Goal: Information Seeking & Learning: Learn about a topic

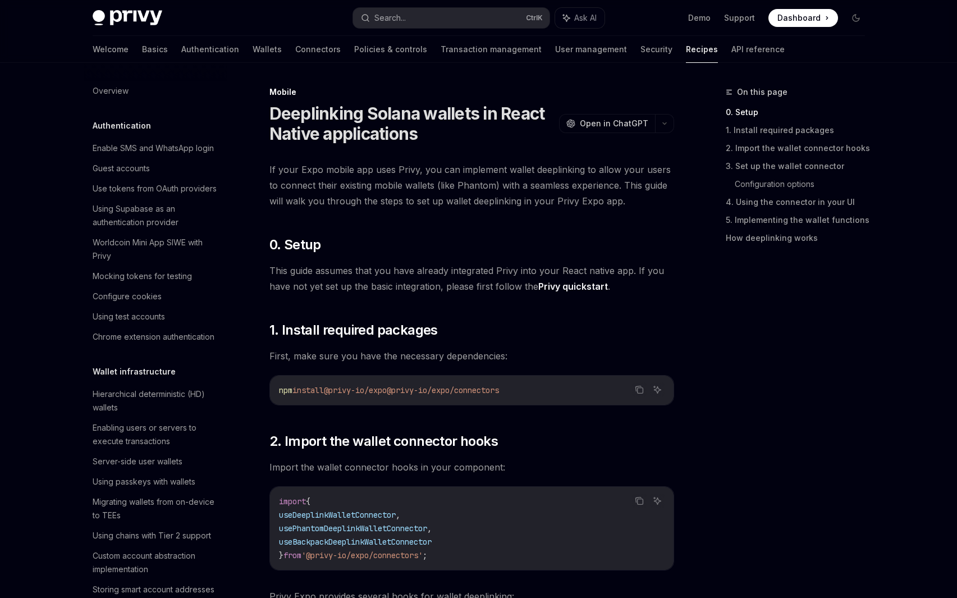
scroll to position [1141, 0]
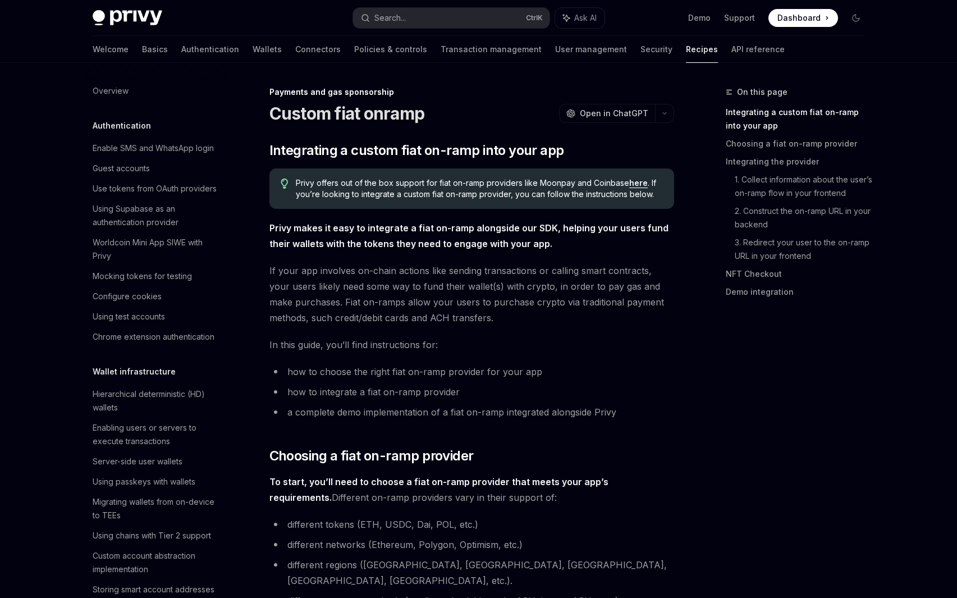
scroll to position [771, 0]
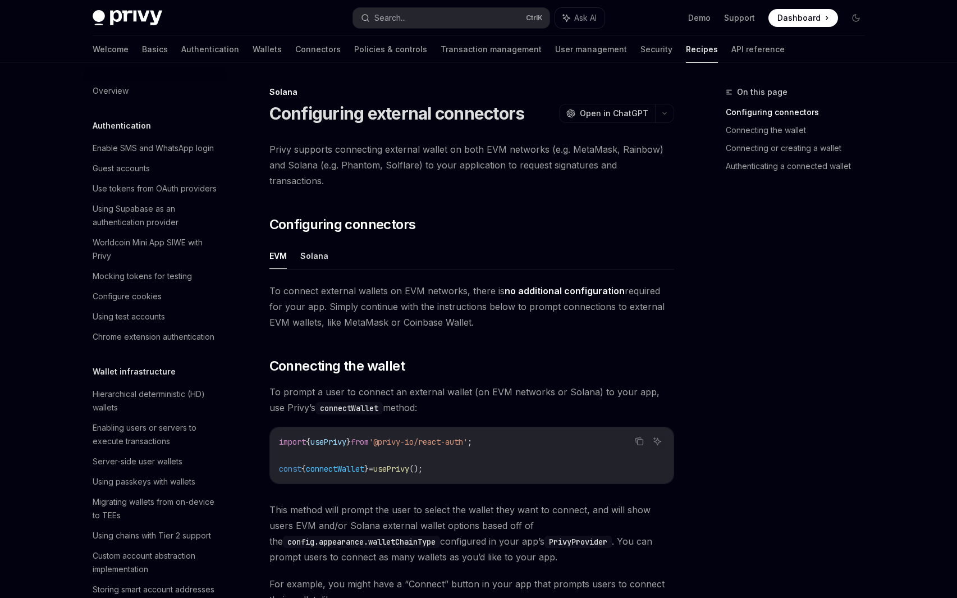
scroll to position [1515, 0]
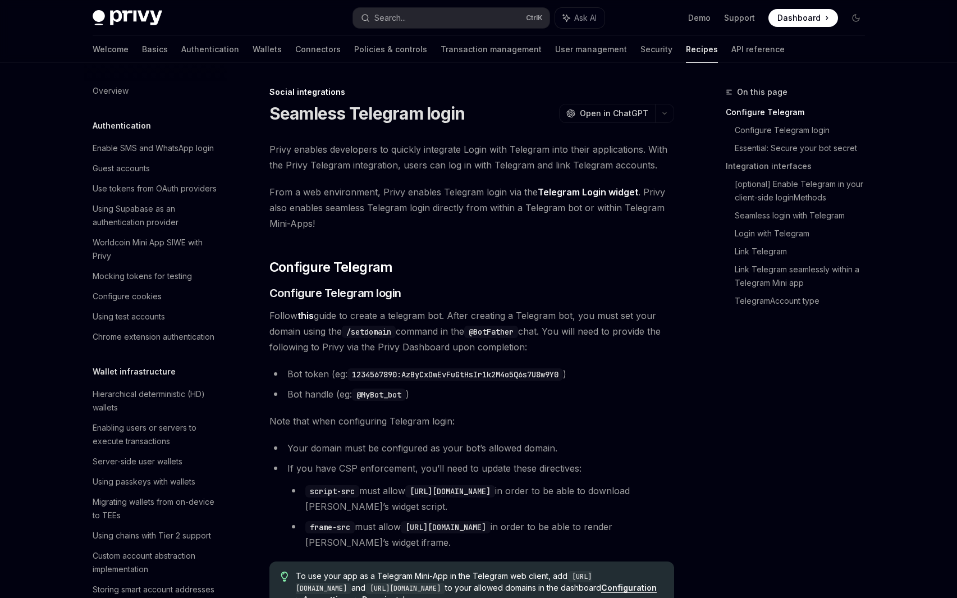
scroll to position [673, 0]
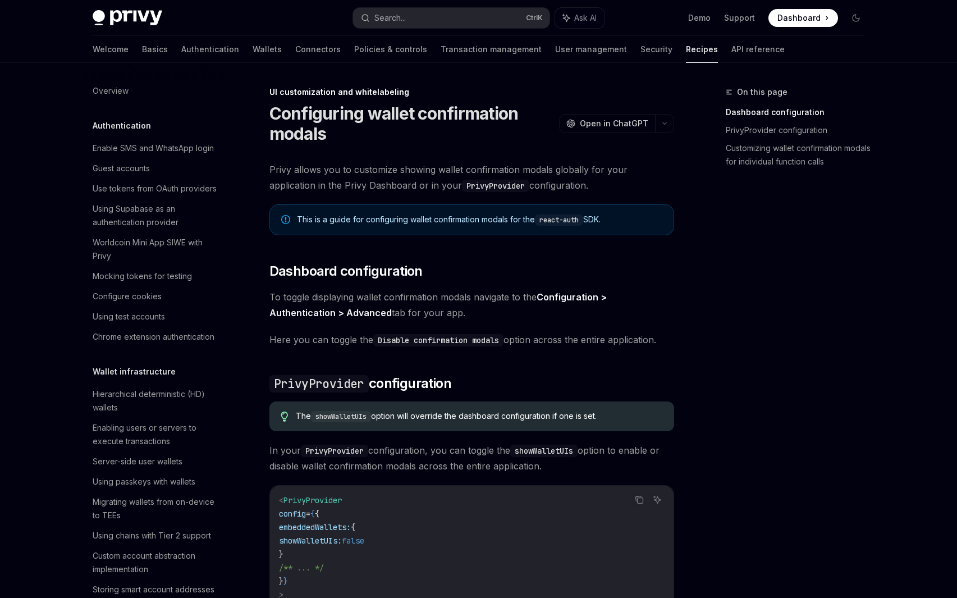
scroll to position [370, 0]
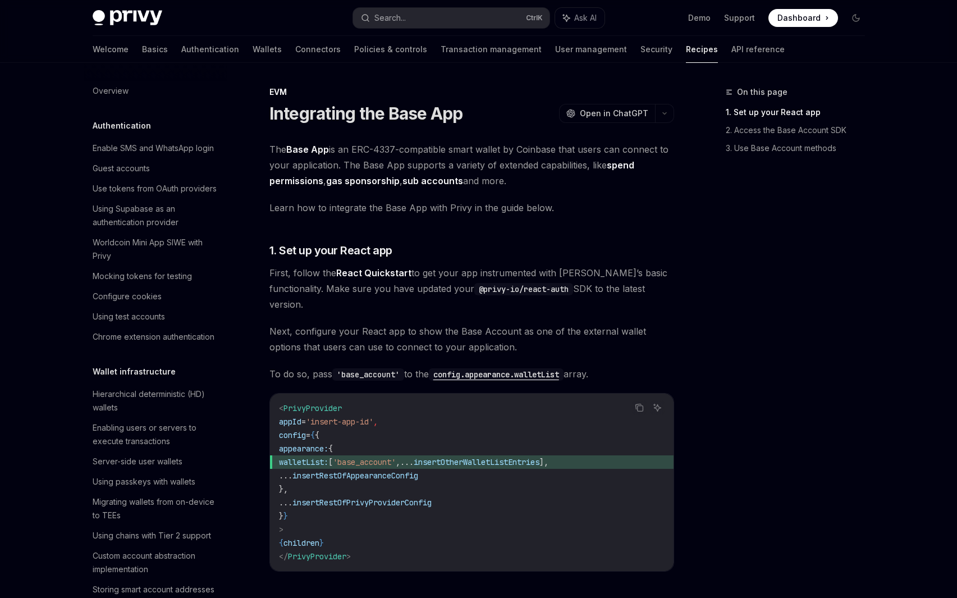
scroll to position [1363, 0]
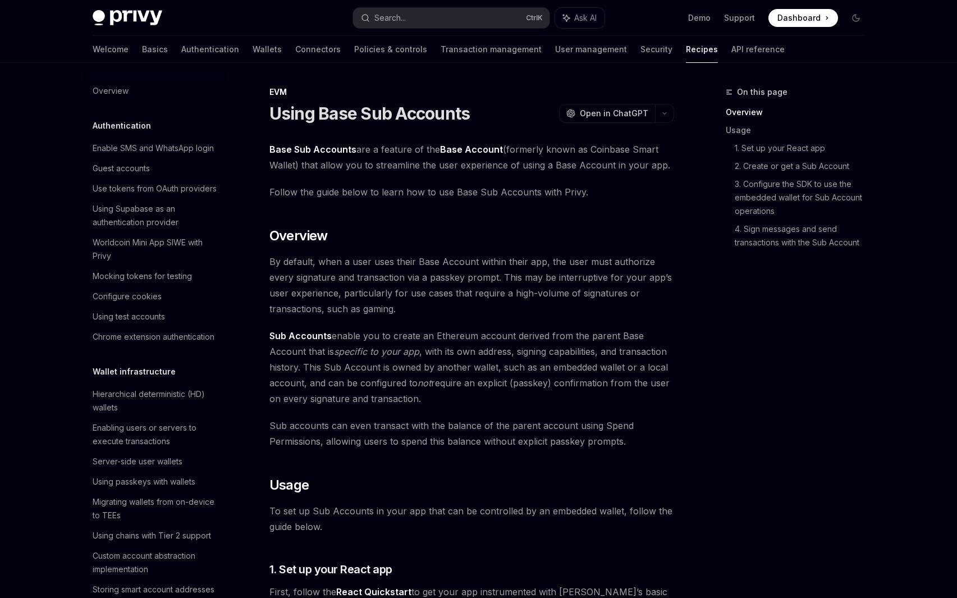
scroll to position [1384, 0]
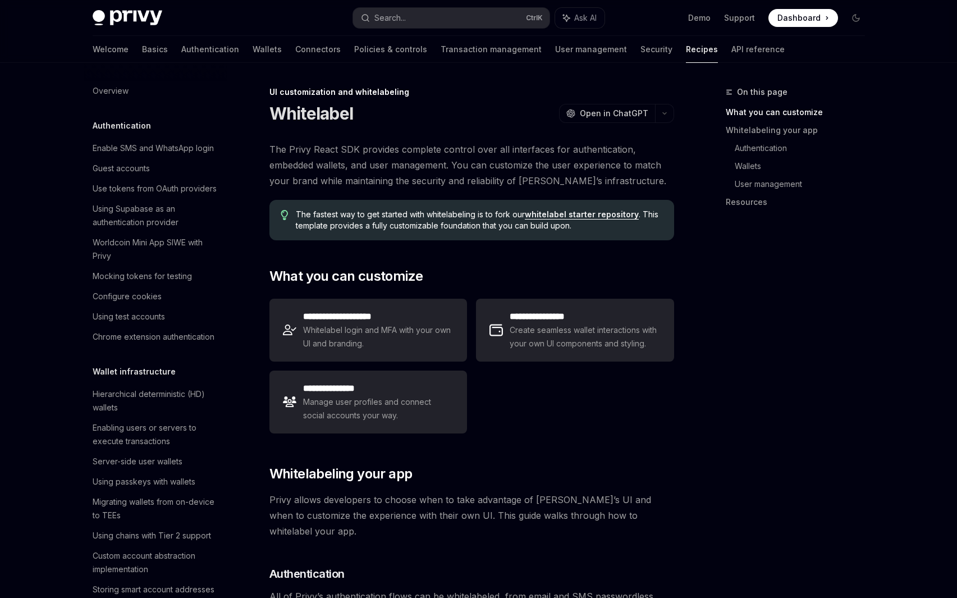
scroll to position [397, 0]
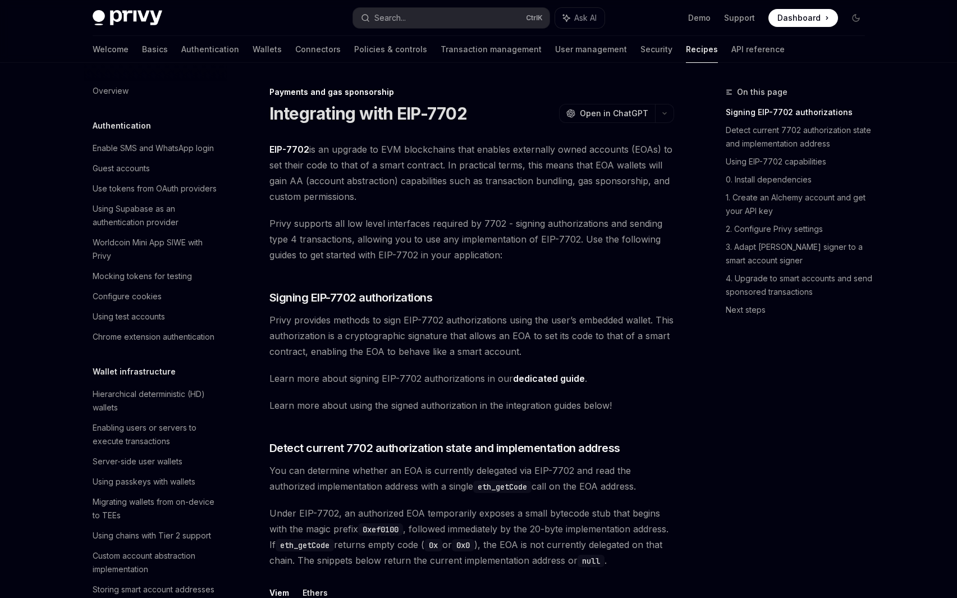
scroll to position [865, 0]
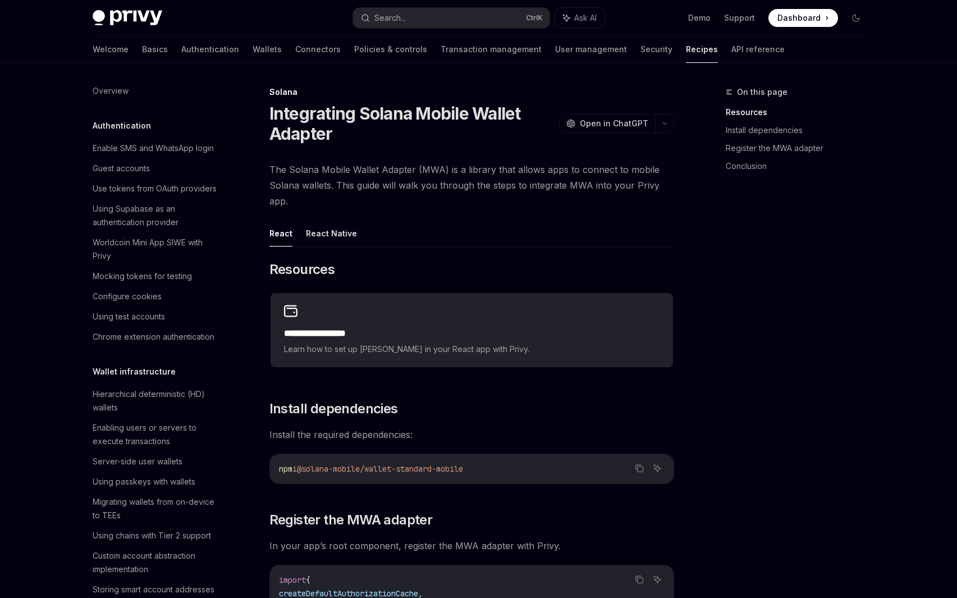
scroll to position [1502, 0]
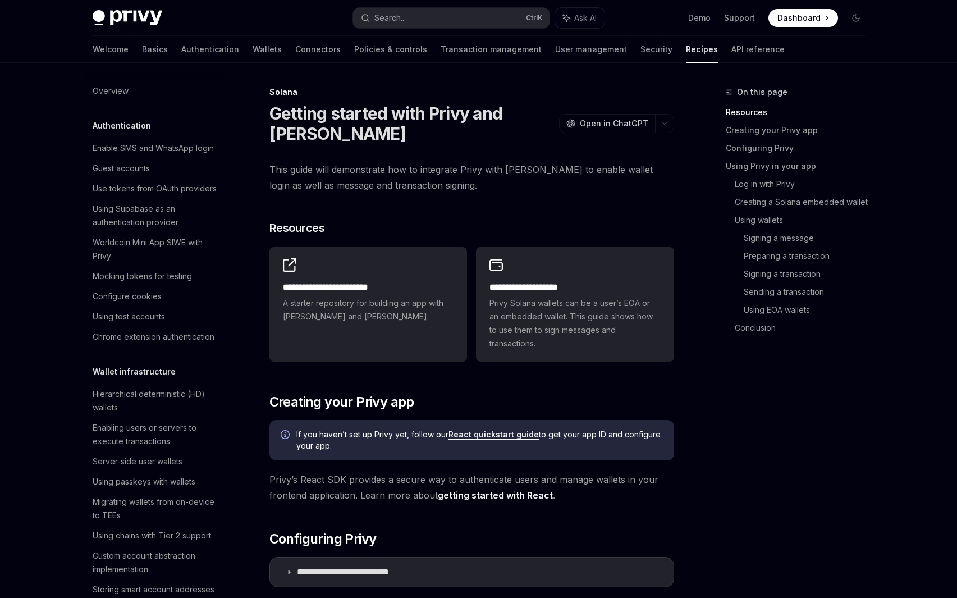
scroll to position [1502, 0]
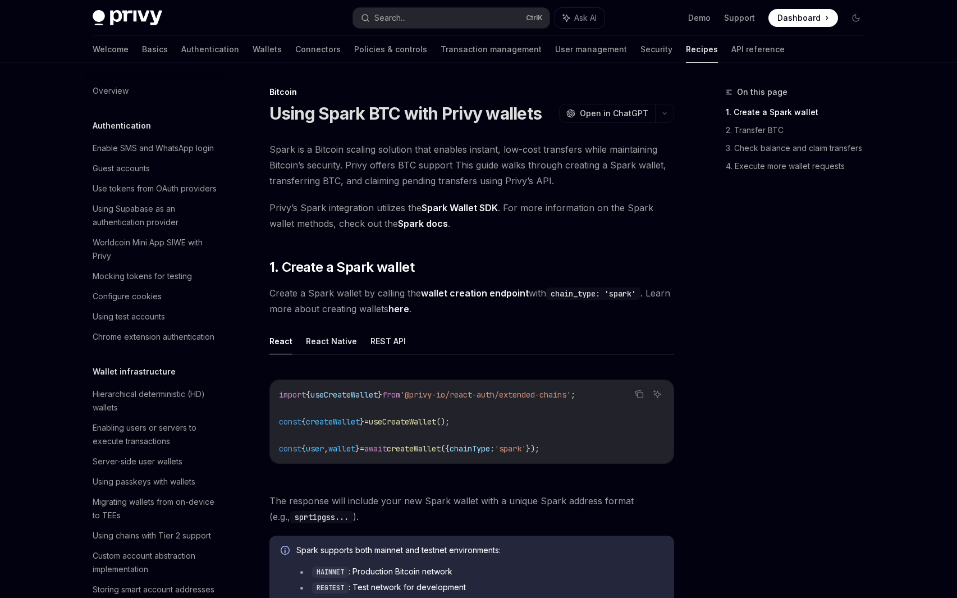
scroll to position [1515, 0]
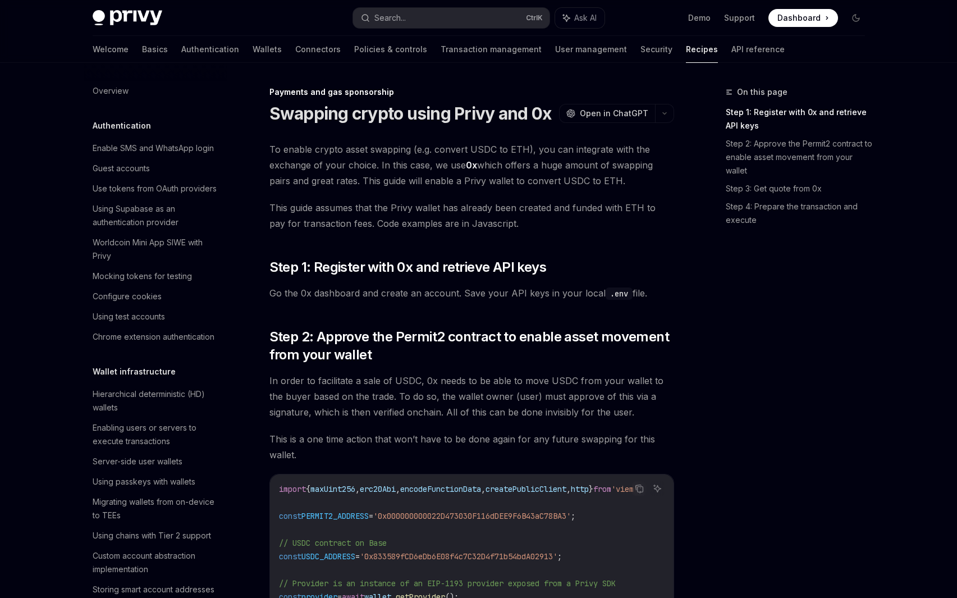
scroll to position [838, 0]
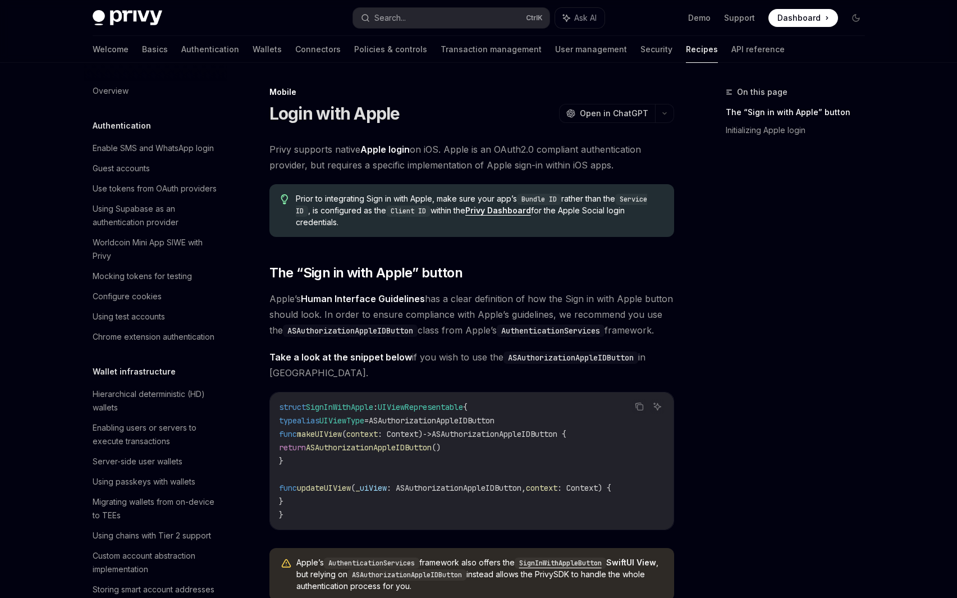
scroll to position [1114, 0]
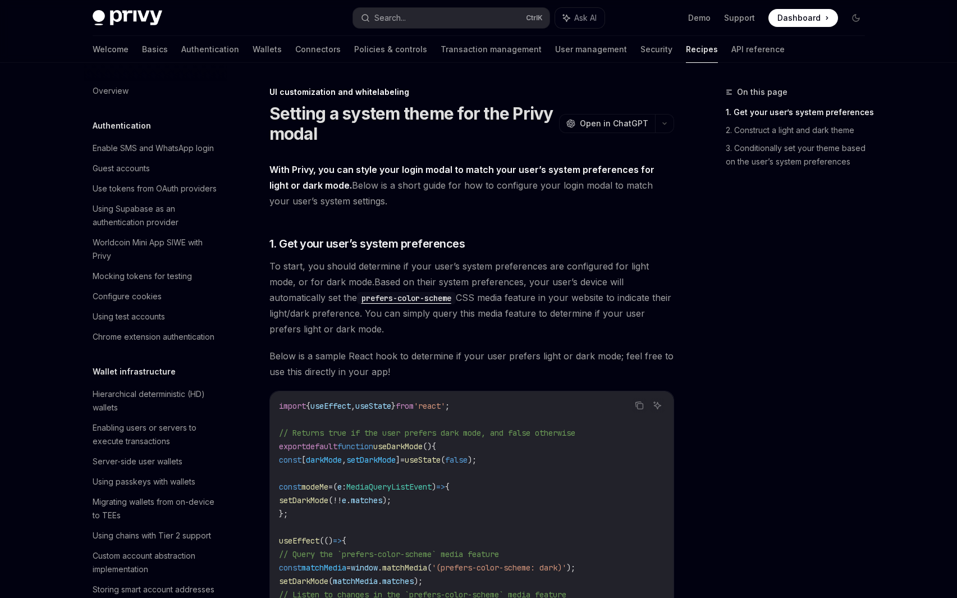
scroll to position [424, 0]
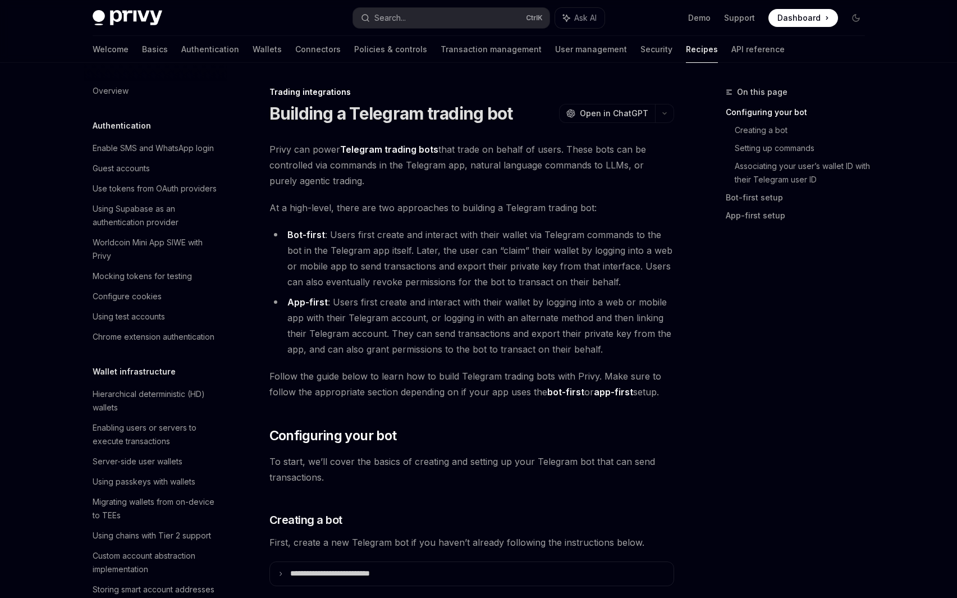
scroll to position [1037, 0]
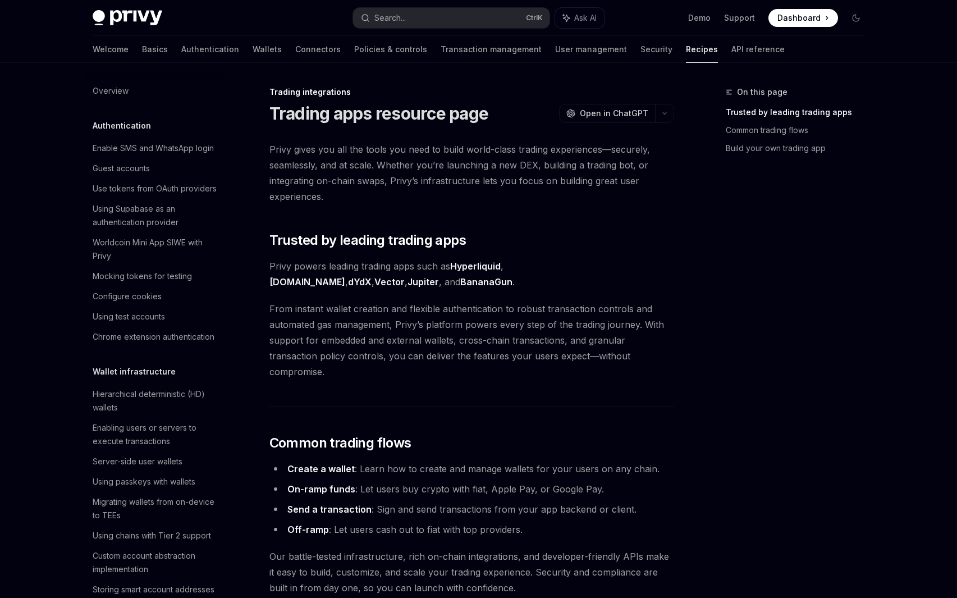
scroll to position [956, 0]
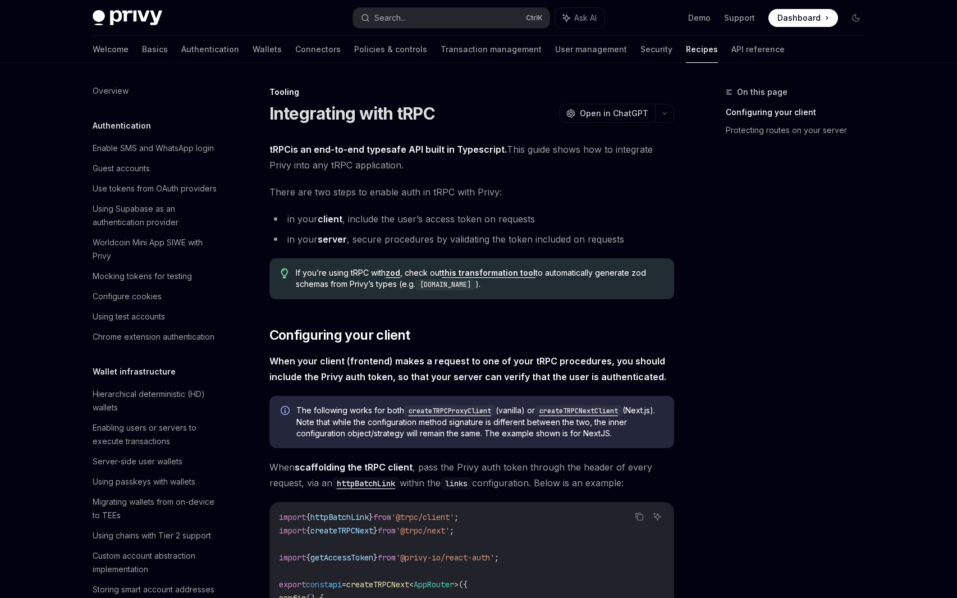
scroll to position [1306, 0]
